Goal: Transaction & Acquisition: Purchase product/service

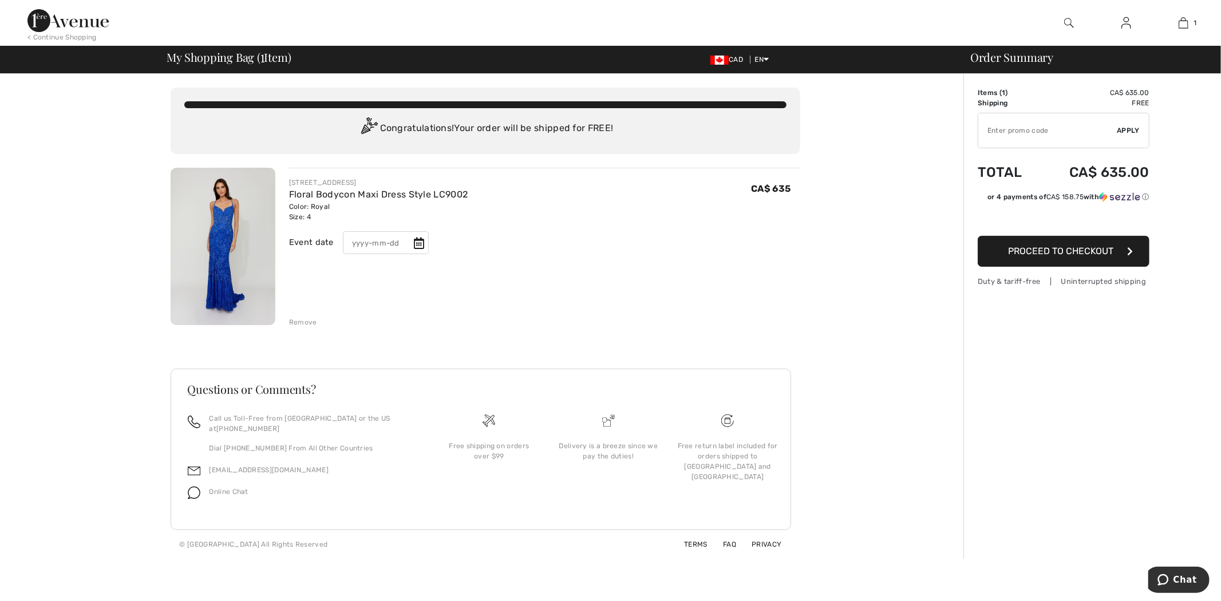
click at [1072, 247] on span "Proceed to Checkout" at bounding box center [1060, 250] width 105 height 11
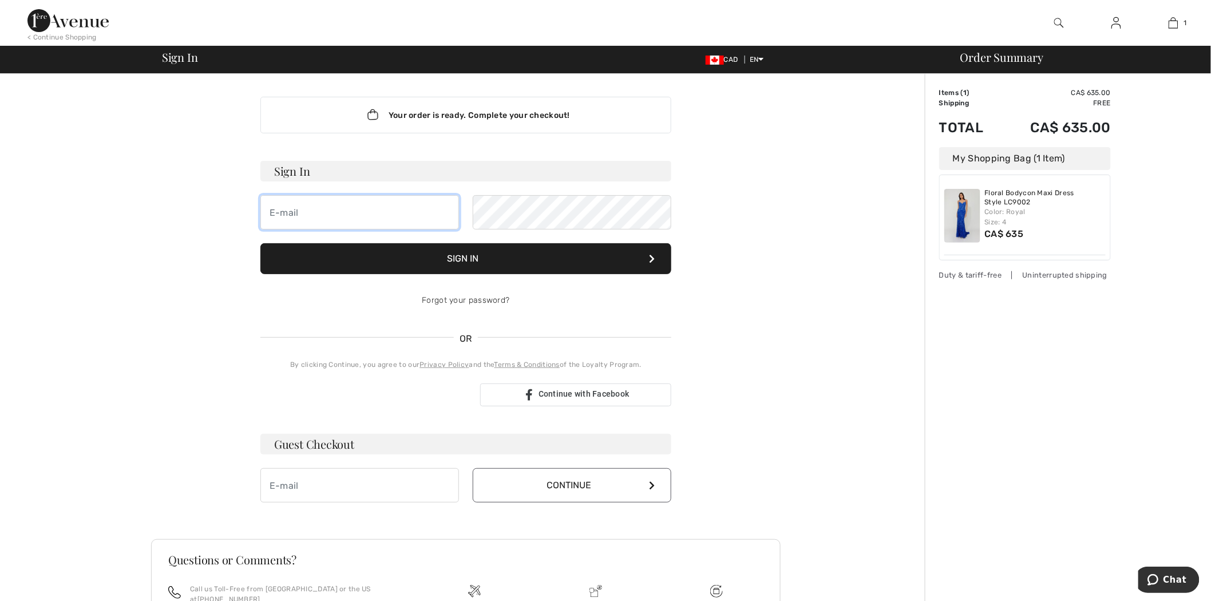
type input "[EMAIL_ADDRESS][DOMAIN_NAME]"
drag, startPoint x: 458, startPoint y: 267, endPoint x: 478, endPoint y: 266, distance: 20.0
click at [459, 267] on button "Sign In" at bounding box center [465, 258] width 411 height 31
